Goal: Transaction & Acquisition: Purchase product/service

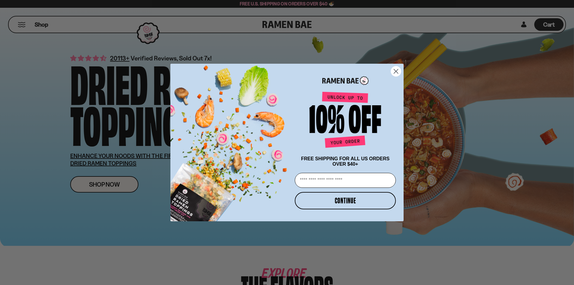
click at [396, 70] on icon "Close dialog" at bounding box center [396, 71] width 4 height 4
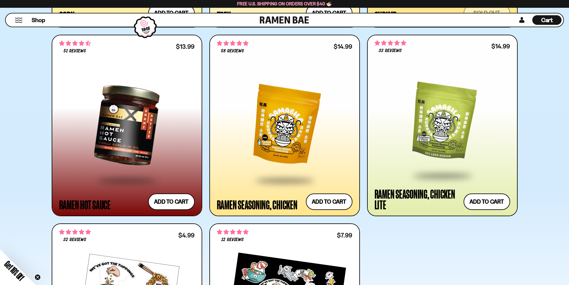
scroll to position [1226, 0]
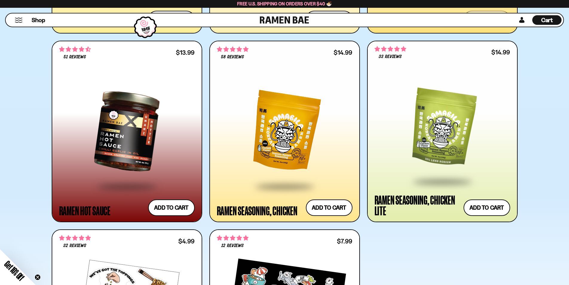
click at [296, 144] on div at bounding box center [285, 131] width 136 height 109
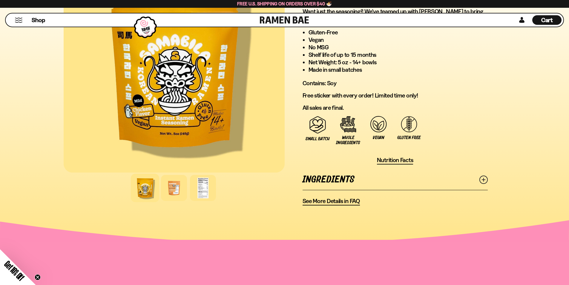
scroll to position [359, 0]
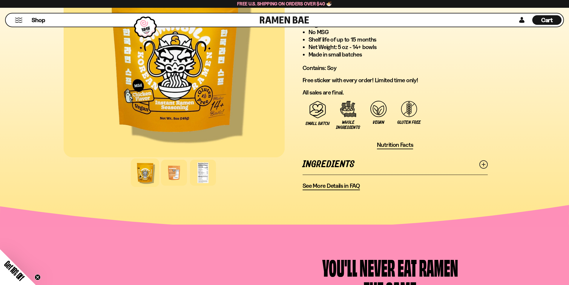
click at [484, 164] on line at bounding box center [483, 164] width 3 height 3
